Goal: Task Accomplishment & Management: Complete application form

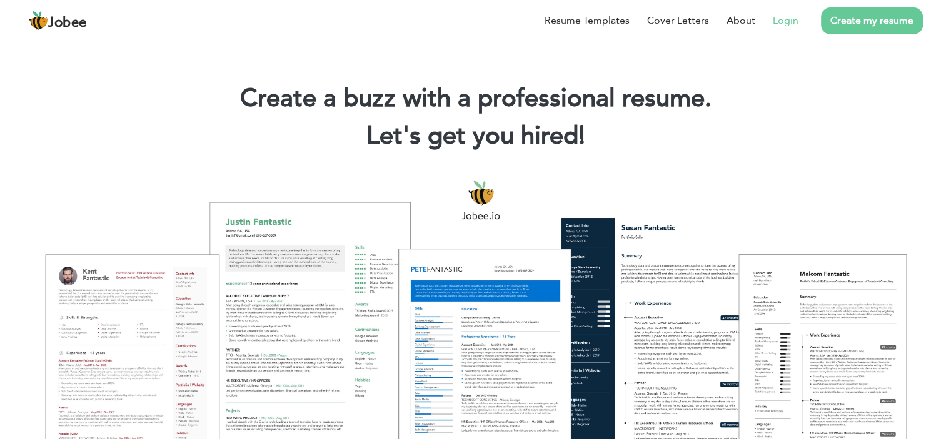
click at [775, 19] on link "Login" at bounding box center [786, 20] width 26 height 15
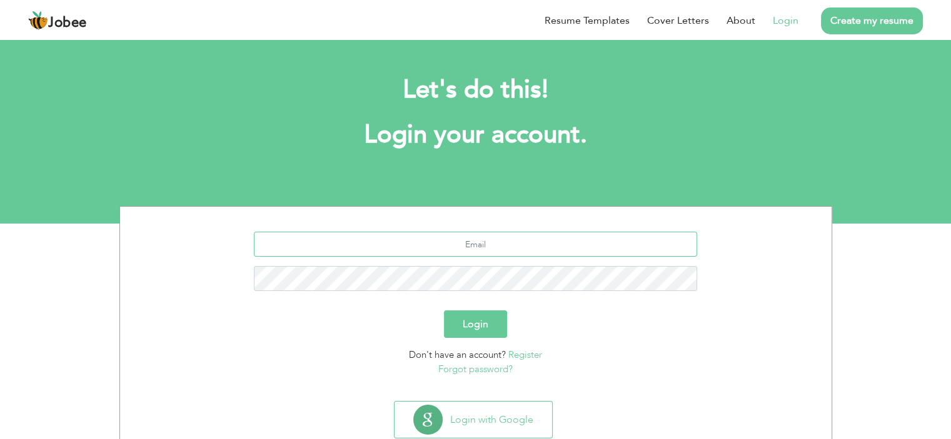
click at [500, 238] on input "text" at bounding box center [475, 244] width 443 height 25
type input "[EMAIL_ADDRESS][DOMAIN_NAME]"
click at [474, 320] on button "Login" at bounding box center [475, 325] width 63 height 28
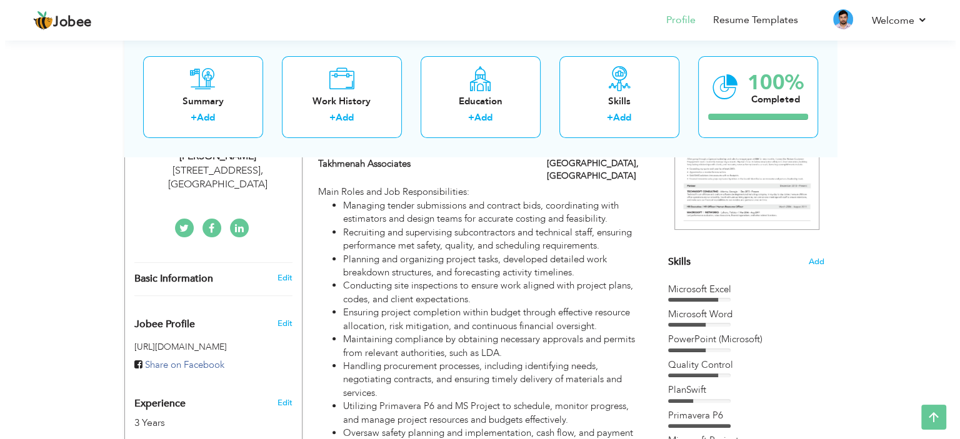
scroll to position [223, 0]
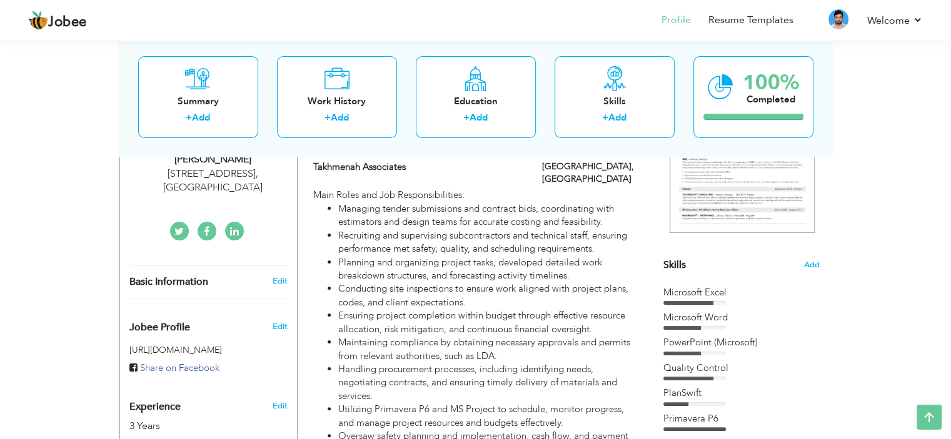
drag, startPoint x: 959, startPoint y: 126, endPoint x: 956, endPoint y: 199, distance: 73.2
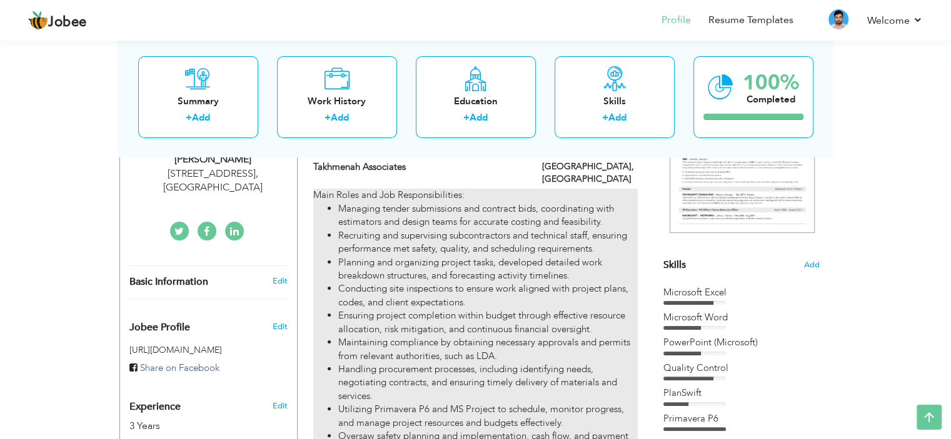
click at [537, 292] on li "Conducting site inspections to ensure work aligned with project plans, codes, a…" at bounding box center [487, 296] width 299 height 27
type input "Construction Project Manager"
type input "Takhmenah Associates"
type input "09/2021"
type input "04/2023"
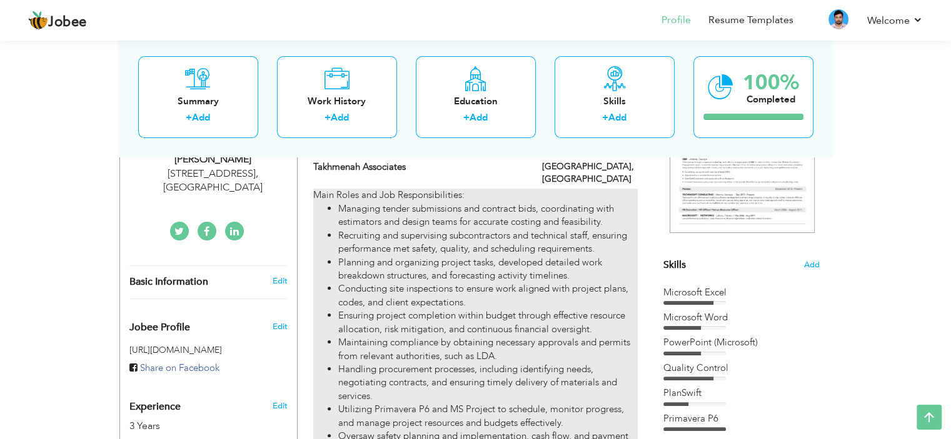
type input "[GEOGRAPHIC_DATA]"
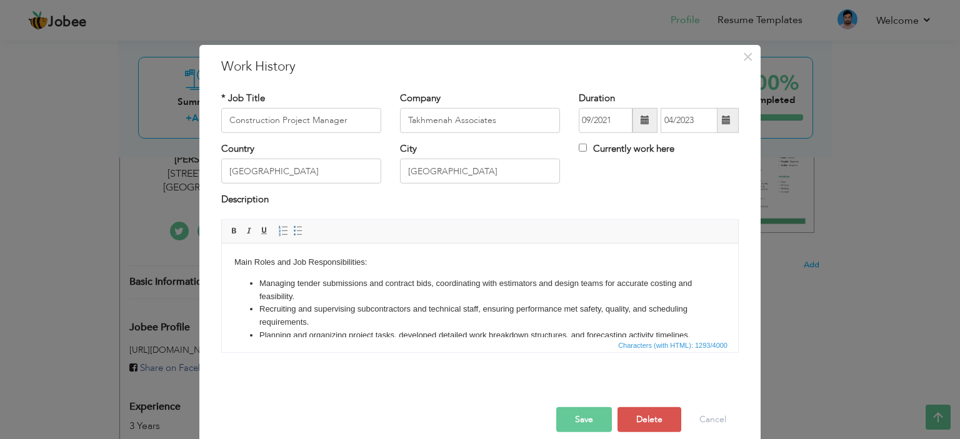
click at [410, 334] on li "Planning and organizing project tasks, developed detailed work breakdown struct…" at bounding box center [479, 335] width 441 height 13
click at [435, 333] on li "Planning and organizing project tasks, developed detailed work breakdown struct…" at bounding box center [479, 335] width 441 height 13
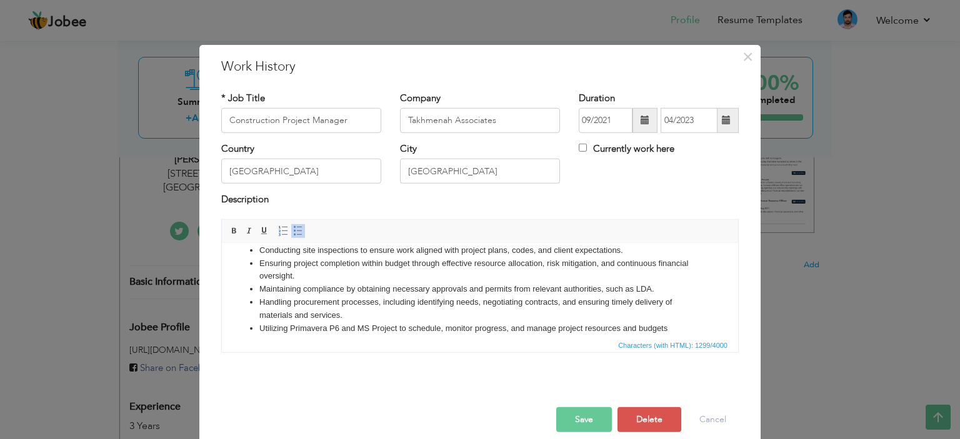
scroll to position [103, 0]
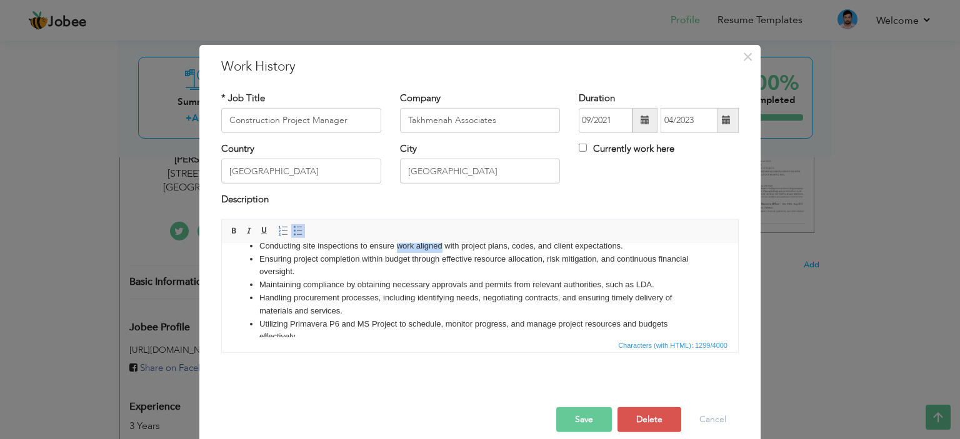
drag, startPoint x: 396, startPoint y: 258, endPoint x: 442, endPoint y: 258, distance: 46.3
click at [442, 253] on li "Conducting site inspections to ensure work aligned with project plans, codes, a…" at bounding box center [479, 245] width 441 height 13
click at [416, 253] on li "Conducting site inspections to ensure work aligned with project plans, codes, a…" at bounding box center [479, 245] width 441 height 13
click at [396, 333] on li "Utilizing Primavera P6 and MS Project to schedule, monitor progress, and manage…" at bounding box center [479, 331] width 441 height 26
click at [638, 291] on li "Maintaining compliance by obtaining necessary approvals and permits from releva…" at bounding box center [479, 284] width 441 height 13
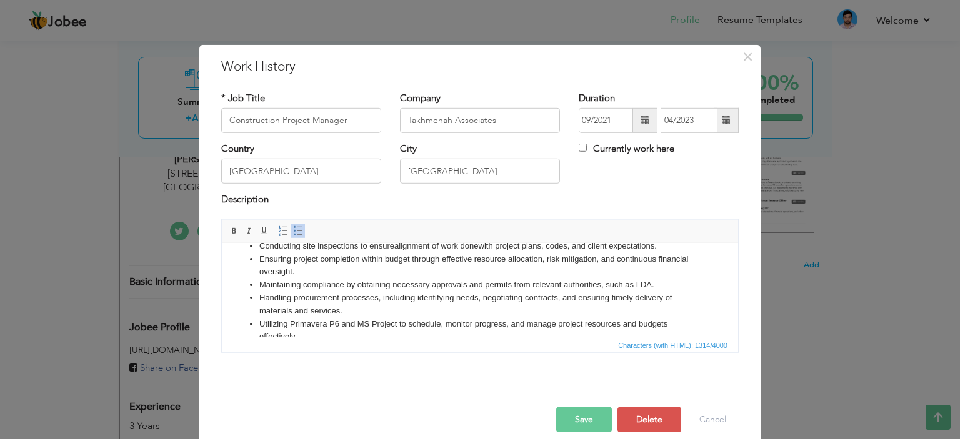
click at [640, 291] on li "Maintaining compliance by obtaining necessary approvals and permits from releva…" at bounding box center [479, 284] width 441 height 13
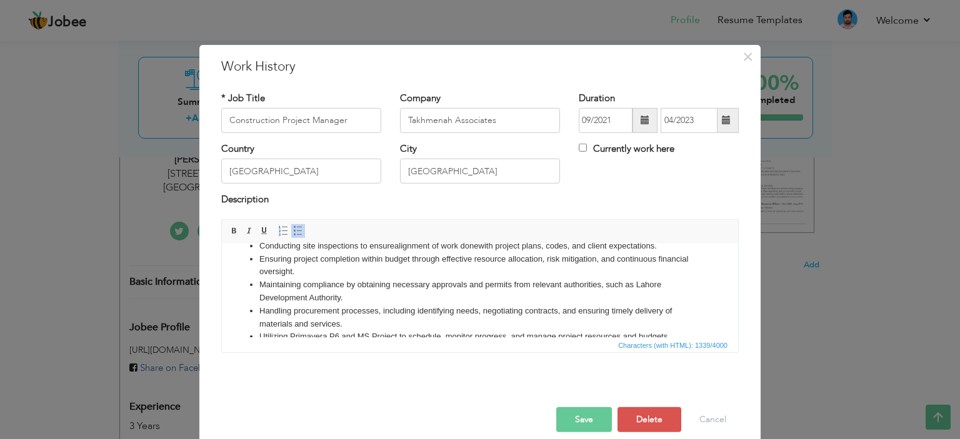
click at [342, 331] on li "Handling procurement processes, including identifying needs, negotiating contra…" at bounding box center [479, 317] width 441 height 26
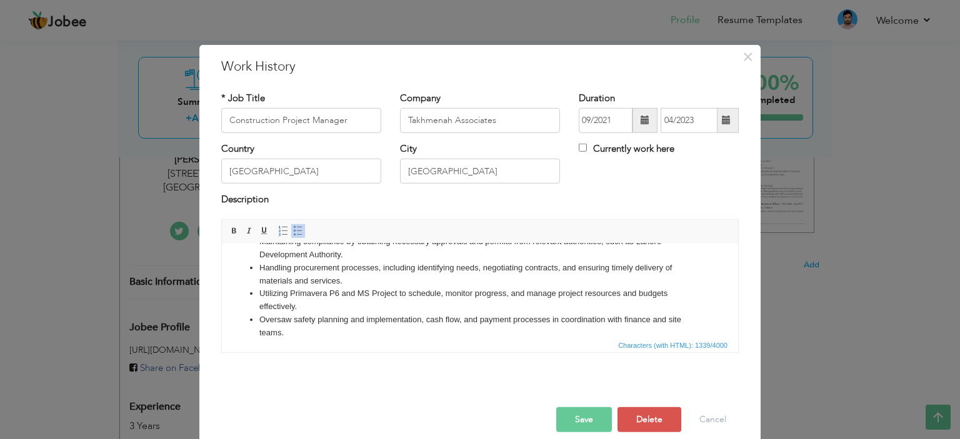
scroll to position [159, 0]
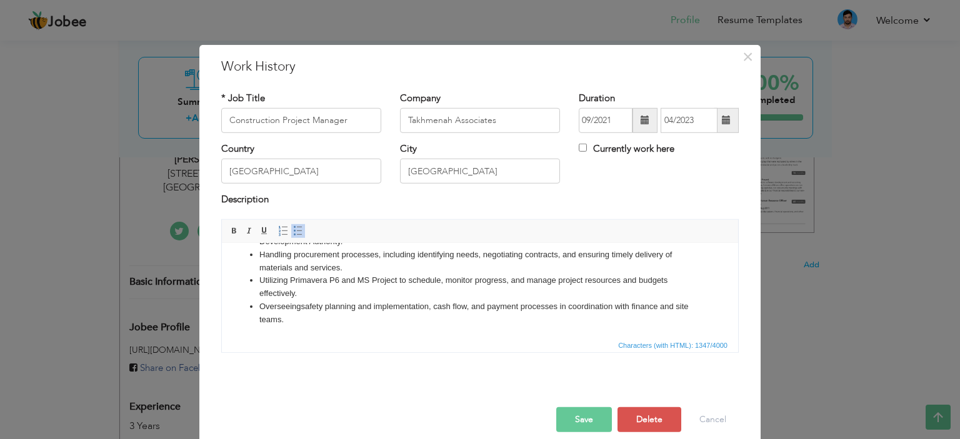
click at [575, 429] on button "Save" at bounding box center [584, 420] width 56 height 25
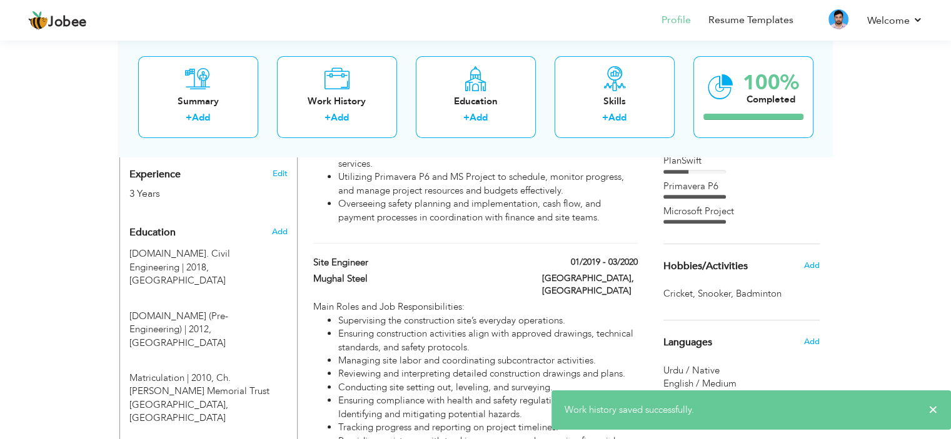
scroll to position [499, 0]
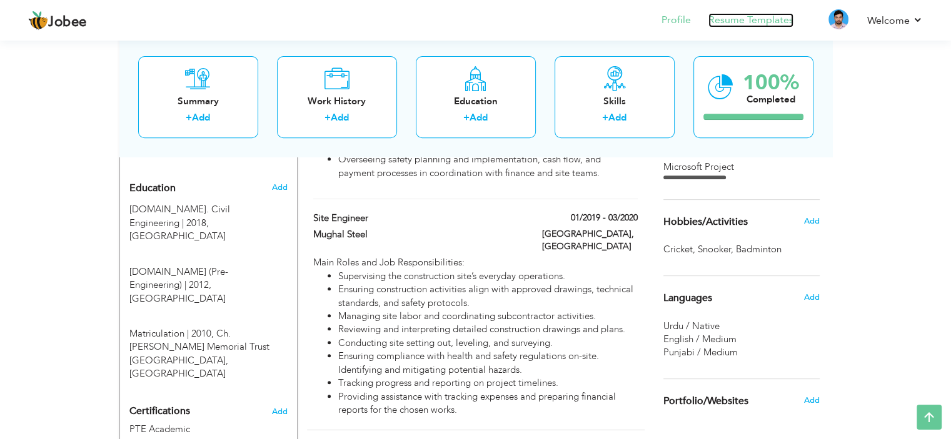
click at [737, 26] on link "Resume Templates" at bounding box center [750, 20] width 85 height 14
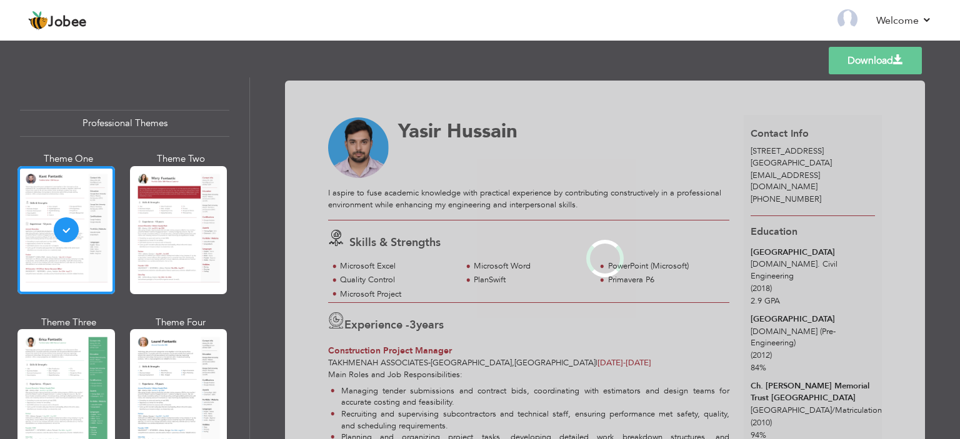
click at [245, 329] on div "Professional Themes Theme One Theme Two Theme Three Theme Six" at bounding box center [124, 259] width 249 height 362
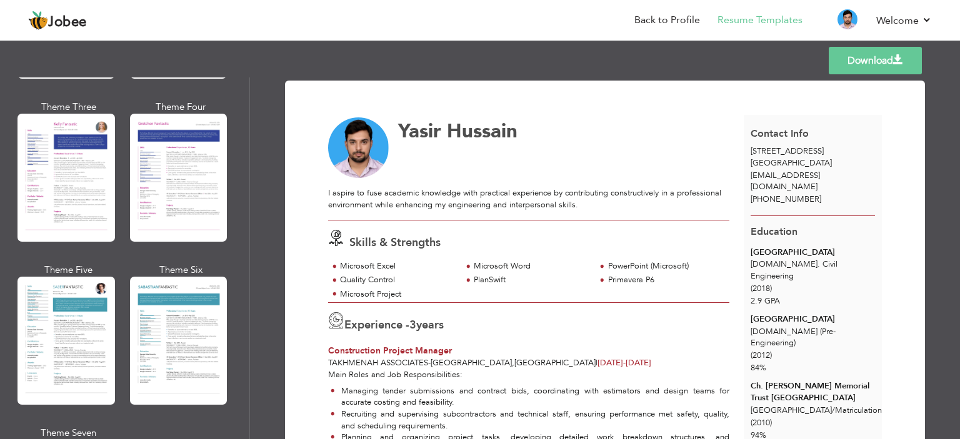
scroll to position [1674, 0]
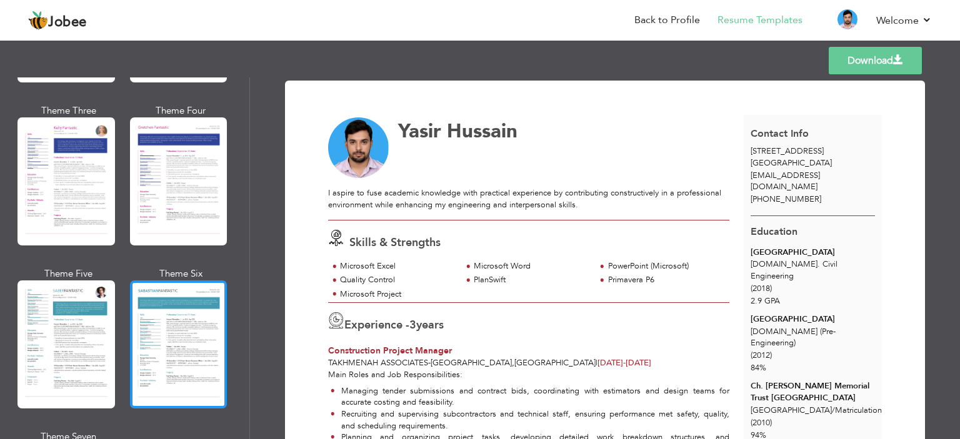
click at [197, 332] on div at bounding box center [179, 345] width 98 height 128
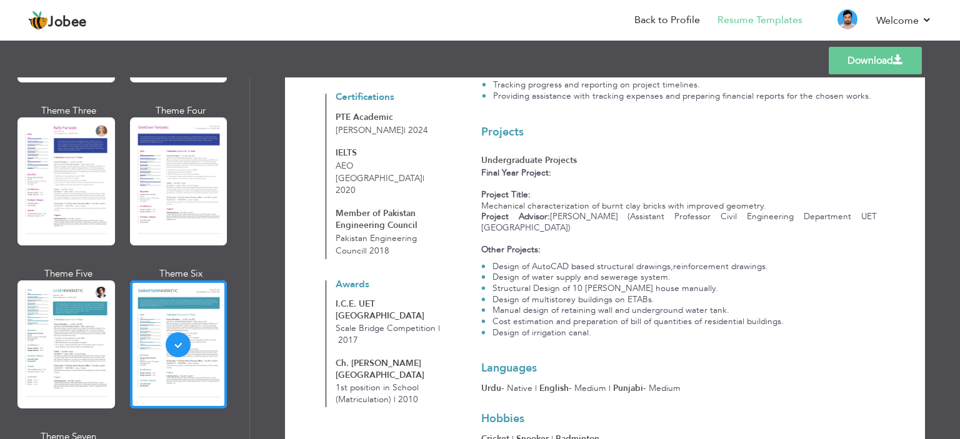
scroll to position [639, 0]
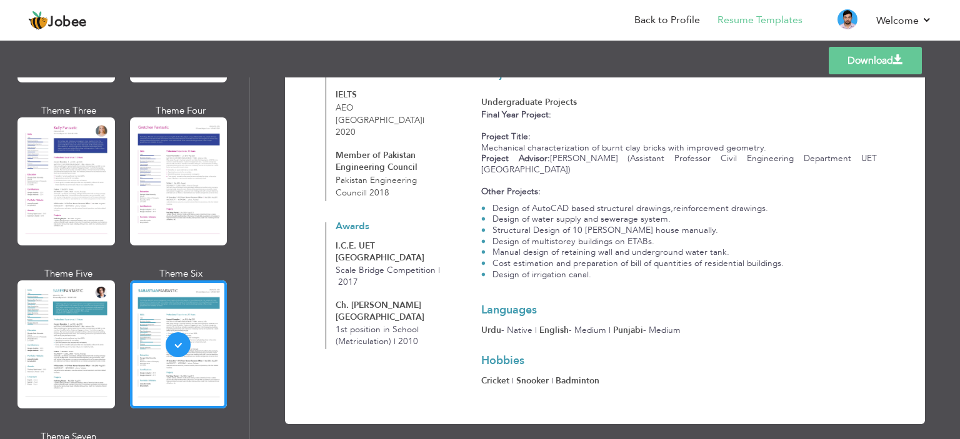
click at [877, 57] on link "Download" at bounding box center [875, 61] width 93 height 28
